Goal: Entertainment & Leisure: Browse casually

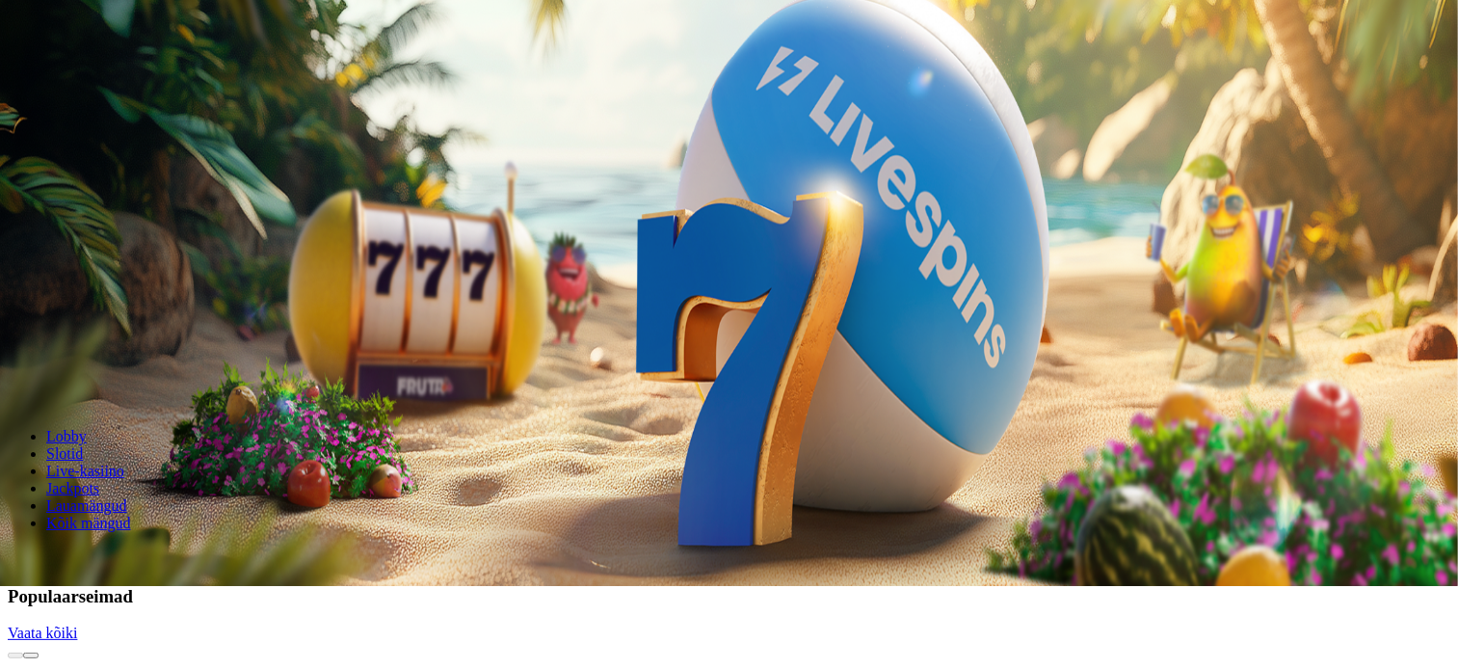
scroll to position [93, 0]
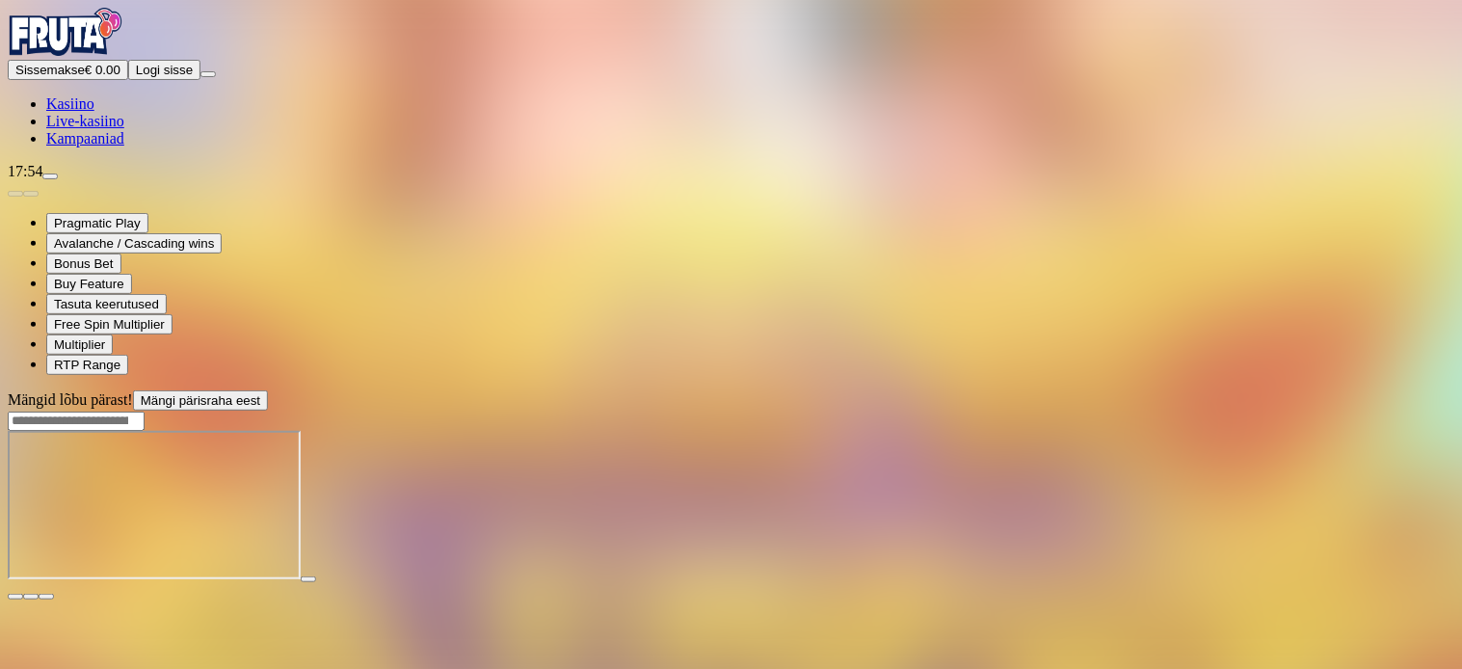
click at [46, 597] on span "fullscreen icon" at bounding box center [46, 597] width 0 height 0
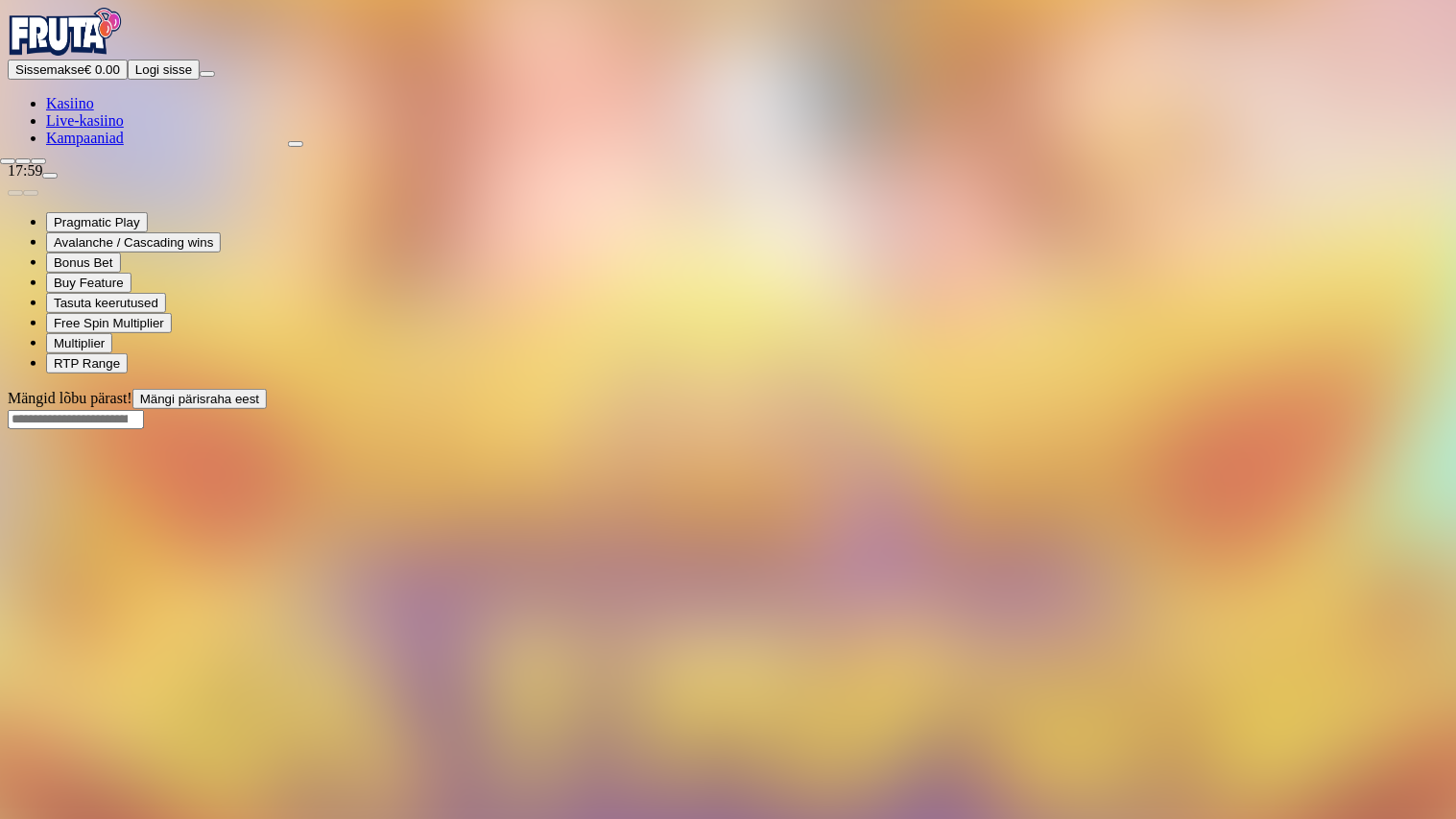
click at [8, 161] on span "close icon" at bounding box center [8, 161] width 0 height 0
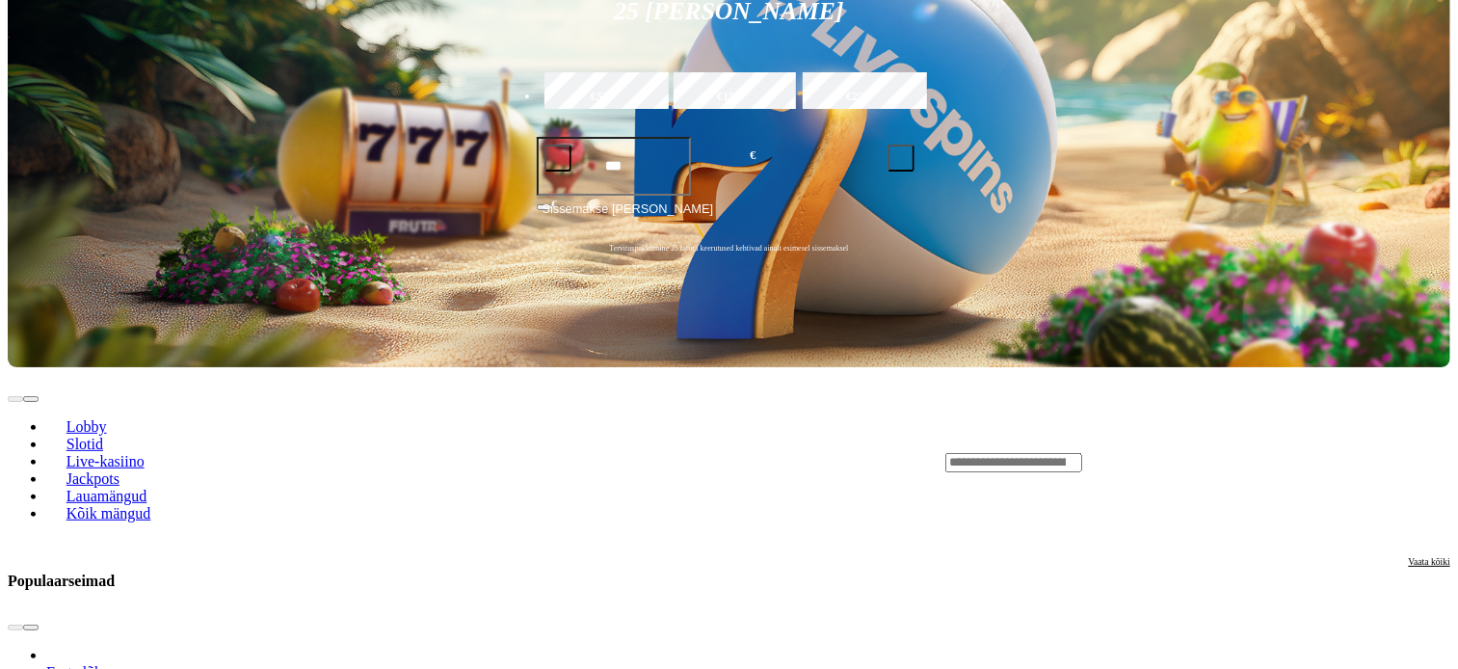
scroll to position [309, 0]
